Goal: Find specific page/section: Find specific page/section

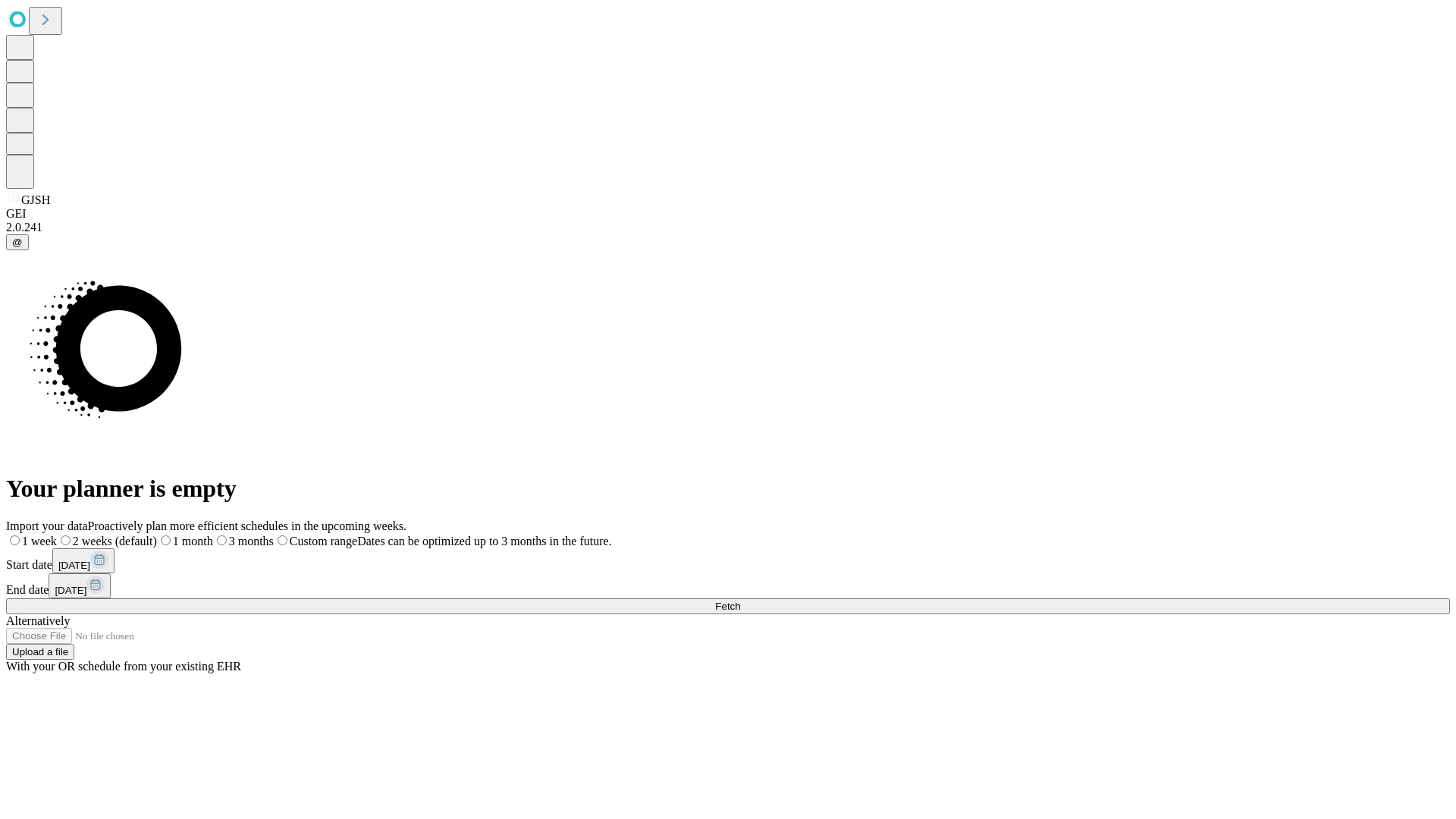
click at [741, 600] on span "Fetch" at bounding box center [728, 606] width 25 height 11
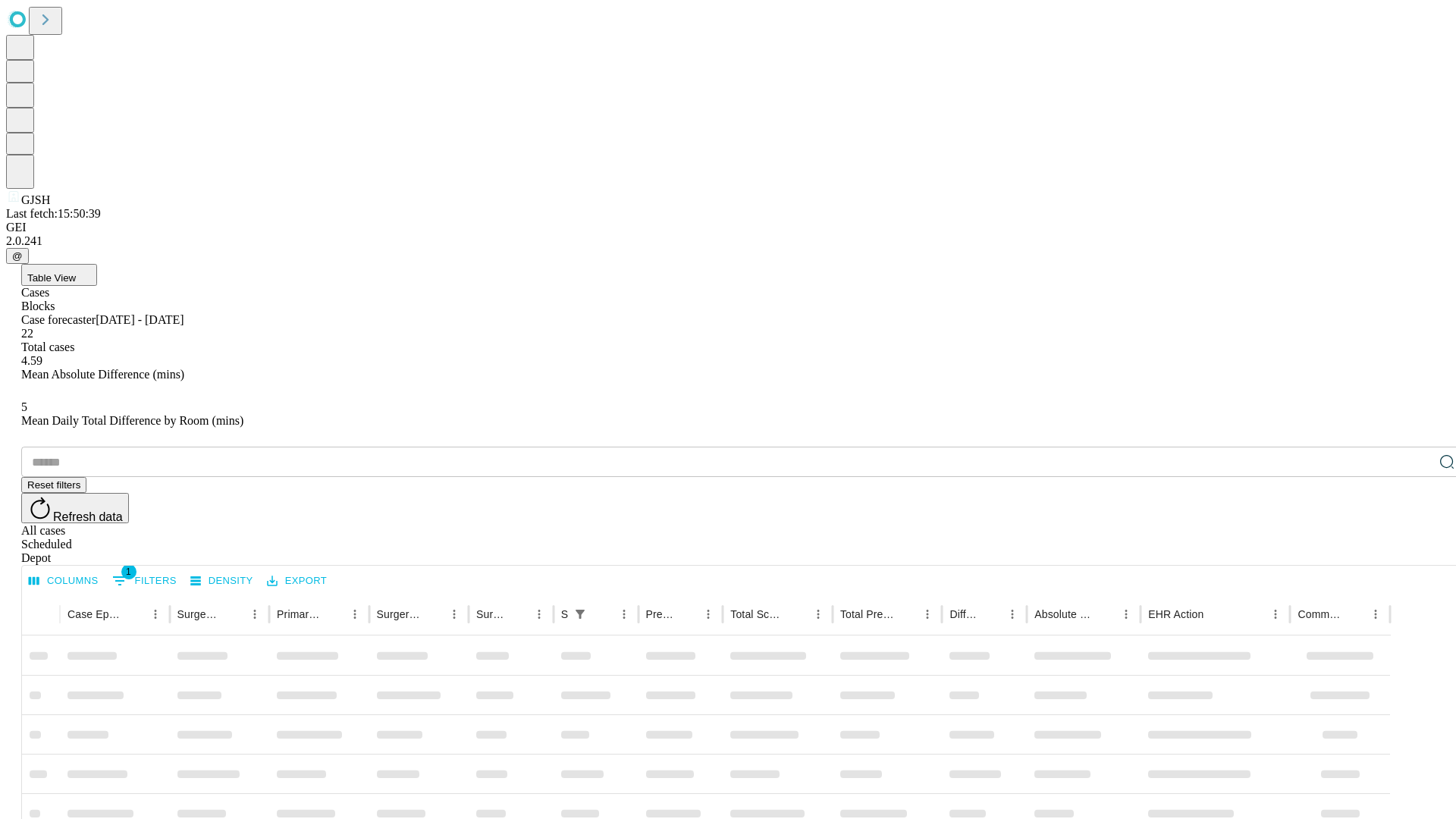
click at [1416, 551] on div "Depot" at bounding box center [744, 558] width 1444 height 13
